Goal: Information Seeking & Learning: Learn about a topic

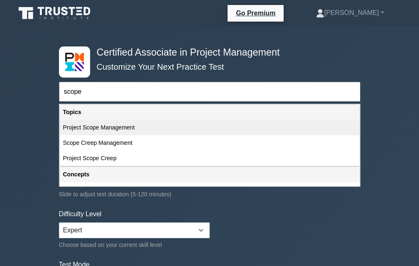
click at [128, 128] on div "Project Scope Management" at bounding box center [210, 127] width 300 height 15
type input "Project Scope Management"
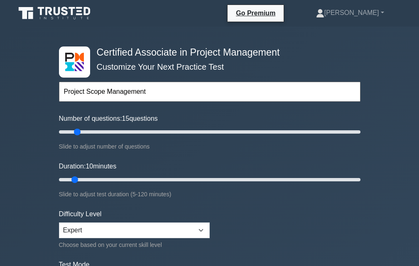
drag, startPoint x: 69, startPoint y: 131, endPoint x: 76, endPoint y: 133, distance: 7.2
type input "15"
click at [76, 133] on input "Number of questions: 15 questions" at bounding box center [210, 132] width 302 height 10
drag, startPoint x: 81, startPoint y: 134, endPoint x: 86, endPoint y: 133, distance: 5.0
type input "20"
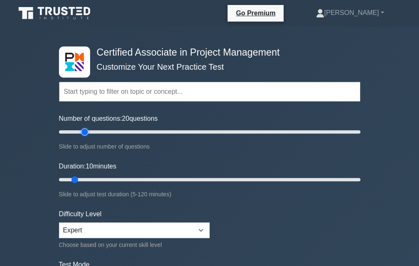
click at [86, 133] on input "Number of questions: 20 questions" at bounding box center [210, 132] width 302 height 10
drag, startPoint x: 75, startPoint y: 180, endPoint x: 81, endPoint y: 180, distance: 5.4
click at [81, 180] on input "Duration: 10 minutes" at bounding box center [210, 180] width 302 height 10
drag, startPoint x: 76, startPoint y: 179, endPoint x: 89, endPoint y: 179, distance: 13.3
click at [91, 179] on input "Duration: 15 minutes" at bounding box center [210, 180] width 302 height 10
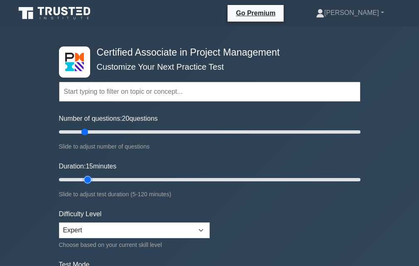
click at [82, 179] on input "Duration: 15 minutes" at bounding box center [210, 180] width 302 height 10
drag, startPoint x: 85, startPoint y: 181, endPoint x: 76, endPoint y: 179, distance: 8.9
click at [76, 180] on input "Duration: 10 minutes" at bounding box center [210, 180] width 302 height 10
drag, startPoint x: 78, startPoint y: 177, endPoint x: 93, endPoint y: 180, distance: 14.7
type input "15"
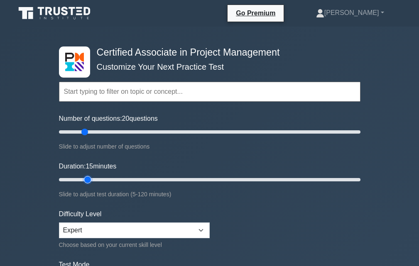
click at [93, 180] on input "Duration: 15 minutes" at bounding box center [210, 180] width 302 height 10
drag, startPoint x: 84, startPoint y: 133, endPoint x: 90, endPoint y: 134, distance: 6.4
type input "25"
click at [90, 134] on input "Number of questions: 25 questions" at bounding box center [210, 132] width 302 height 10
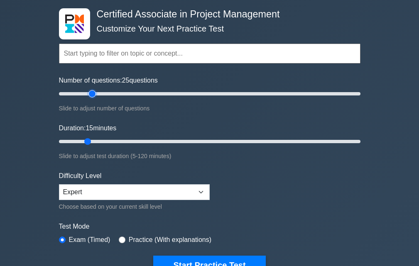
scroll to position [83, 0]
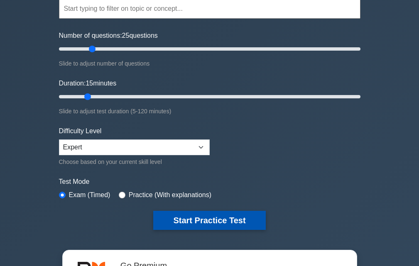
click at [189, 222] on button "Start Practice Test" at bounding box center [209, 220] width 112 height 19
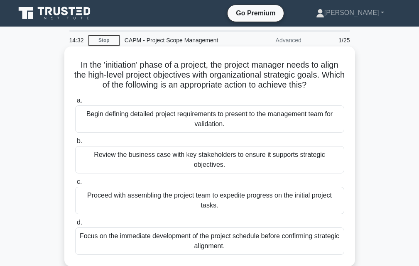
click at [192, 156] on div "Review the business case with key stakeholders to ensure it supports strategic …" at bounding box center [209, 159] width 269 height 27
click at [75, 144] on input "b. Review the business case with key stakeholders to ensure it supports strateg…" at bounding box center [75, 141] width 0 height 5
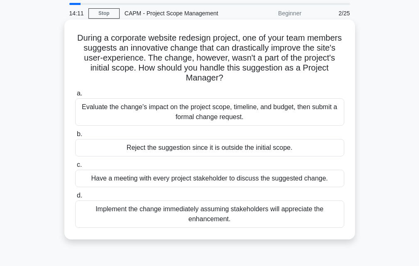
scroll to position [42, 0]
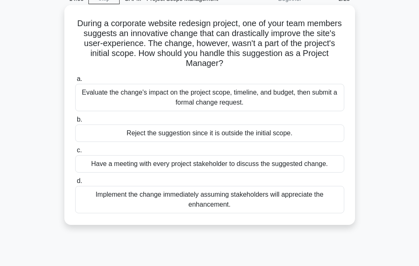
click at [206, 99] on div "Evaluate the change's impact on the project scope, timeline, and budget, then s…" at bounding box center [209, 97] width 269 height 27
click at [75, 82] on input "a. Evaluate the change's impact on the project scope, timeline, and budget, the…" at bounding box center [75, 78] width 0 height 5
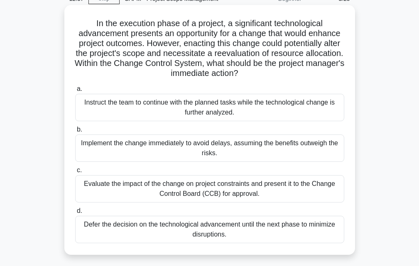
click at [258, 186] on div "Evaluate the impact of the change on project constraints and present it to the …" at bounding box center [209, 188] width 269 height 27
click at [75, 173] on input "c. Evaluate the impact of the change on project constraints and present it to t…" at bounding box center [75, 170] width 0 height 5
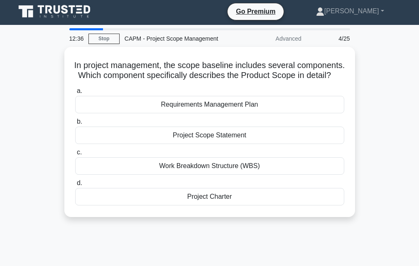
scroll to position [0, 0]
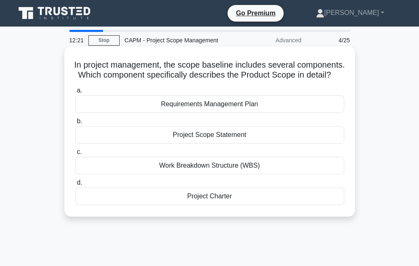
click at [248, 174] on div "Work Breakdown Structure (WBS)" at bounding box center [209, 165] width 269 height 17
click at [75, 155] on input "c. Work Breakdown Structure (WBS)" at bounding box center [75, 152] width 0 height 5
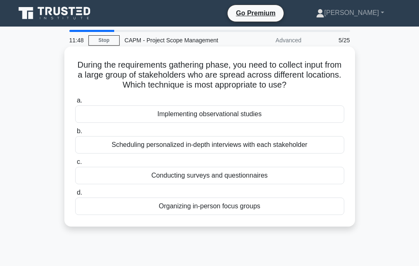
click at [244, 176] on div "Conducting surveys and questionnaires" at bounding box center [209, 175] width 269 height 17
click at [75, 165] on input "c. Conducting surveys and questionnaires" at bounding box center [75, 161] width 0 height 5
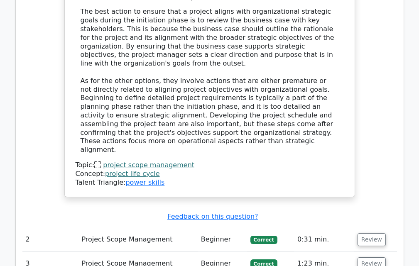
scroll to position [1038, 0]
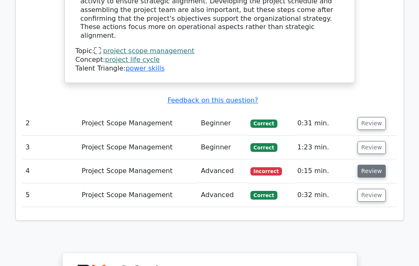
click at [369, 165] on button "Review" at bounding box center [372, 171] width 28 height 13
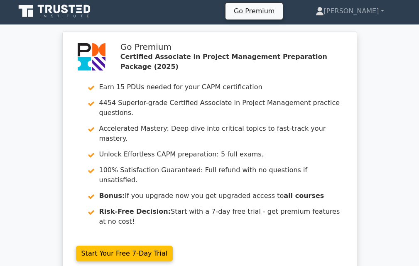
scroll to position [0, 0]
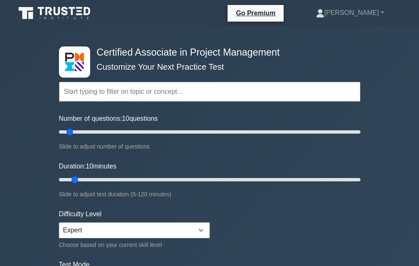
click at [136, 93] on input "text" at bounding box center [210, 92] width 302 height 20
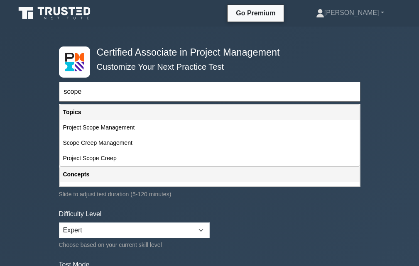
type input "scope"
